Goal: Subscribe to service/newsletter

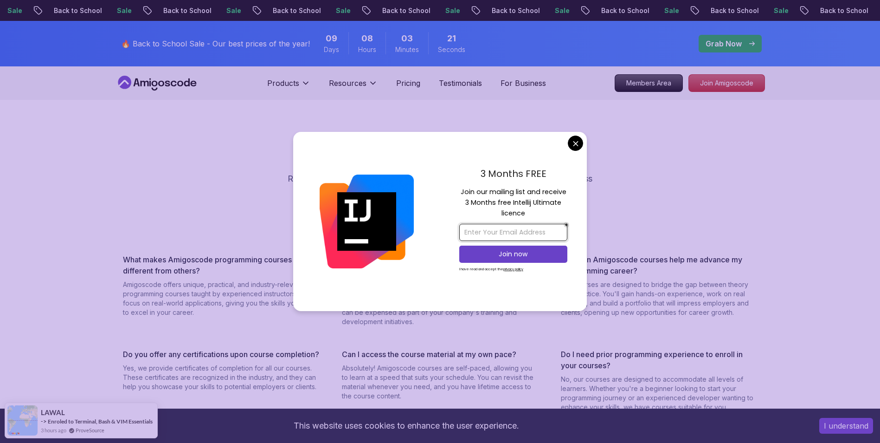
click at [493, 234] on input "email" at bounding box center [513, 232] width 108 height 17
type input "[EMAIL_ADDRESS][DOMAIN_NAME]"
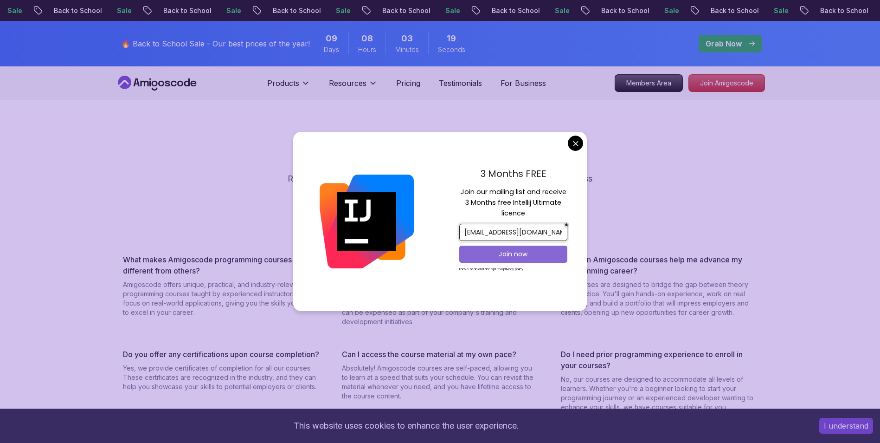
click at [517, 254] on p "Join now" at bounding box center [514, 253] width 88 height 9
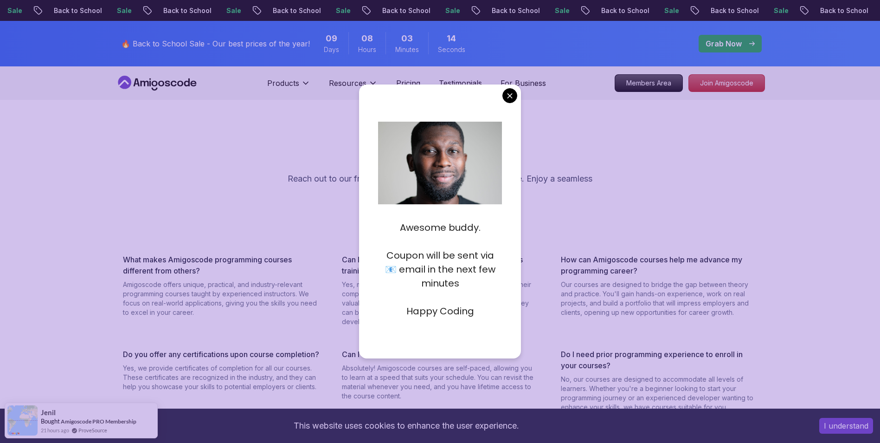
click at [424, 316] on p "Happy Coding" at bounding box center [440, 311] width 124 height 14
click at [438, 319] on div "Awesome buddy. Coupon will be sent via 📧 email in the next few minutes Happy Co…" at bounding box center [440, 264] width 124 height 117
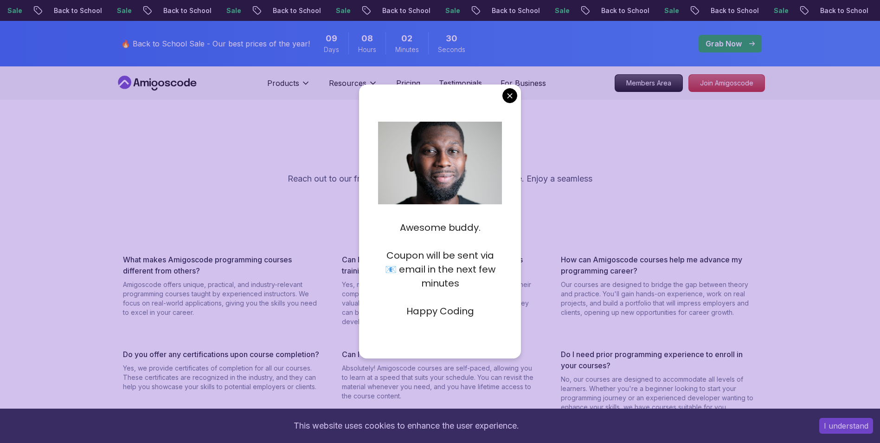
drag, startPoint x: 435, startPoint y: 271, endPoint x: 451, endPoint y: 277, distance: 16.7
click at [435, 272] on p "Coupon will be sent via 📧 email in the next few minutes" at bounding box center [440, 269] width 124 height 42
click at [459, 277] on p "Coupon will be sent via 📧 email in the next few minutes" at bounding box center [440, 269] width 124 height 42
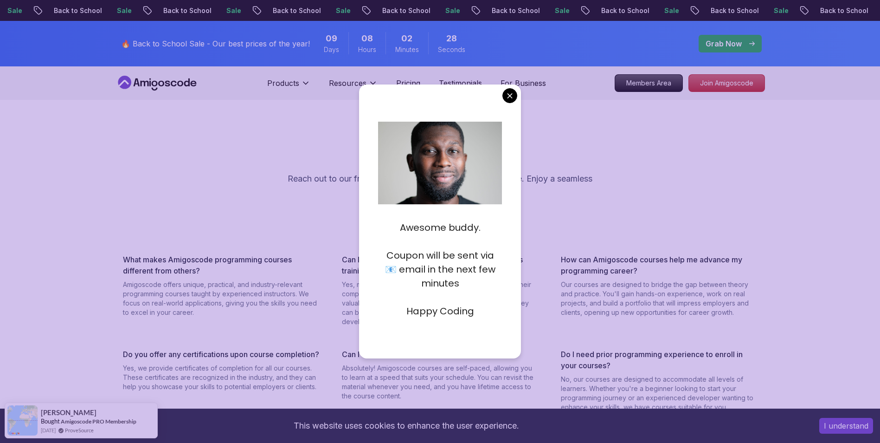
drag, startPoint x: 459, startPoint y: 277, endPoint x: 433, endPoint y: 233, distance: 50.8
click at [433, 233] on p "Awesome buddy." at bounding box center [440, 227] width 124 height 14
click at [484, 316] on p "Happy Coding" at bounding box center [440, 311] width 124 height 14
click at [457, 310] on p "Happy Coding" at bounding box center [440, 311] width 124 height 14
drag, startPoint x: 451, startPoint y: 316, endPoint x: 456, endPoint y: 314, distance: 5.4
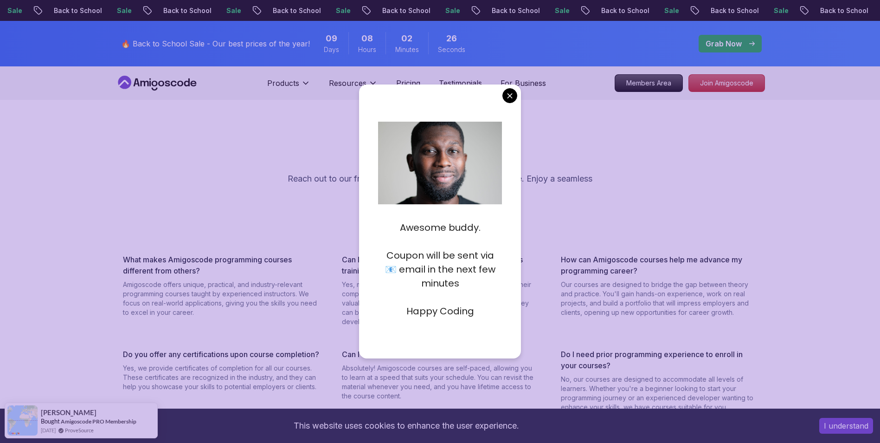
click at [456, 314] on p "Happy Coding" at bounding box center [440, 311] width 124 height 14
click at [715, 84] on p "Join Amigoscode" at bounding box center [727, 83] width 72 height 16
